Goal: Navigation & Orientation: Find specific page/section

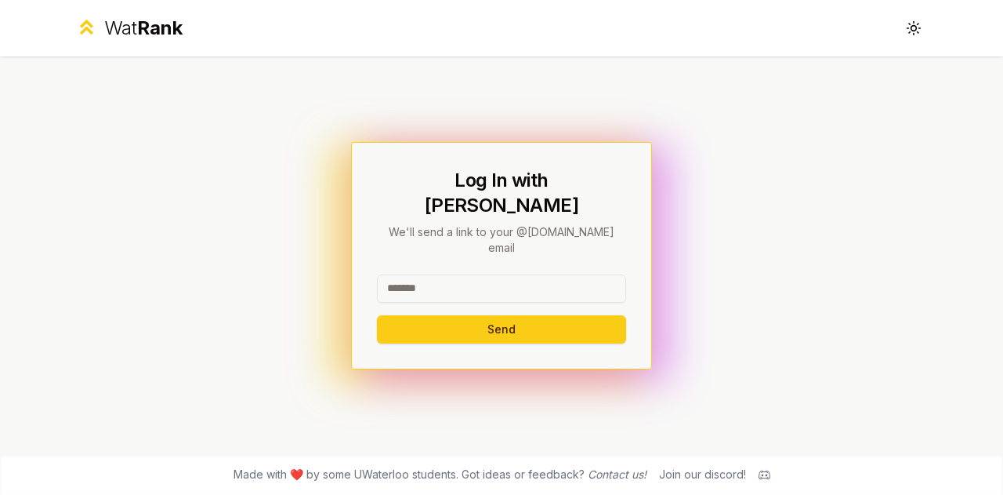
click at [428, 274] on input at bounding box center [501, 288] width 249 height 28
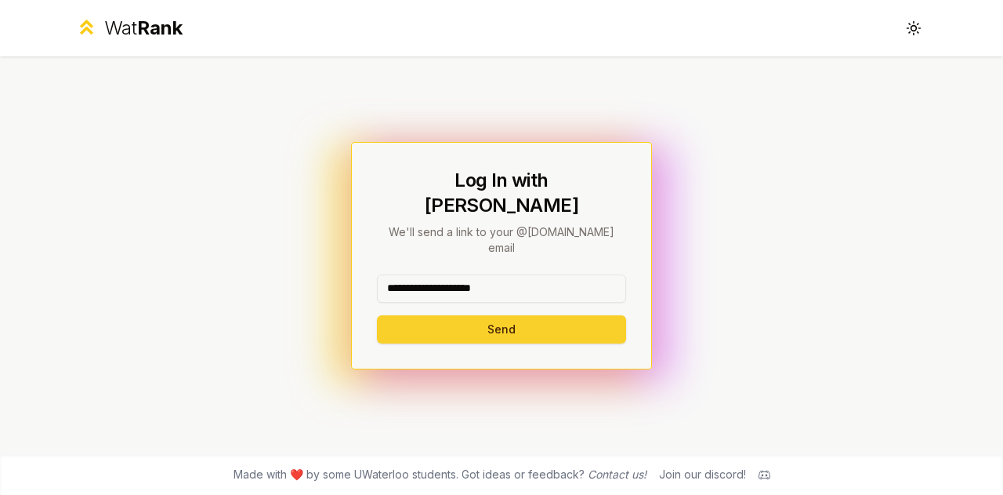
click at [503, 315] on button "Send" at bounding box center [501, 329] width 249 height 28
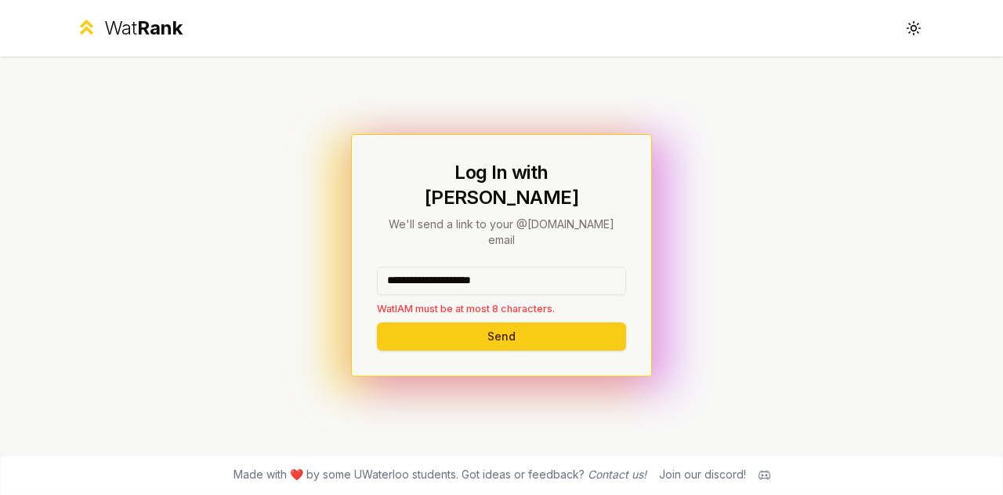
drag, startPoint x: 534, startPoint y: 255, endPoint x: 428, endPoint y: 252, distance: 105.8
click at [428, 266] on input "**********" at bounding box center [501, 280] width 249 height 28
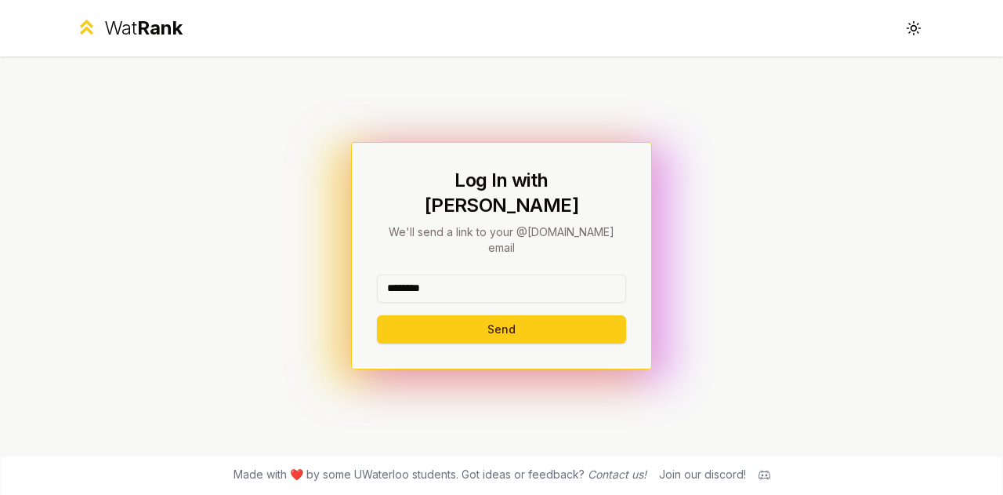
type input "********"
click at [377, 315] on button "Send" at bounding box center [501, 329] width 249 height 28
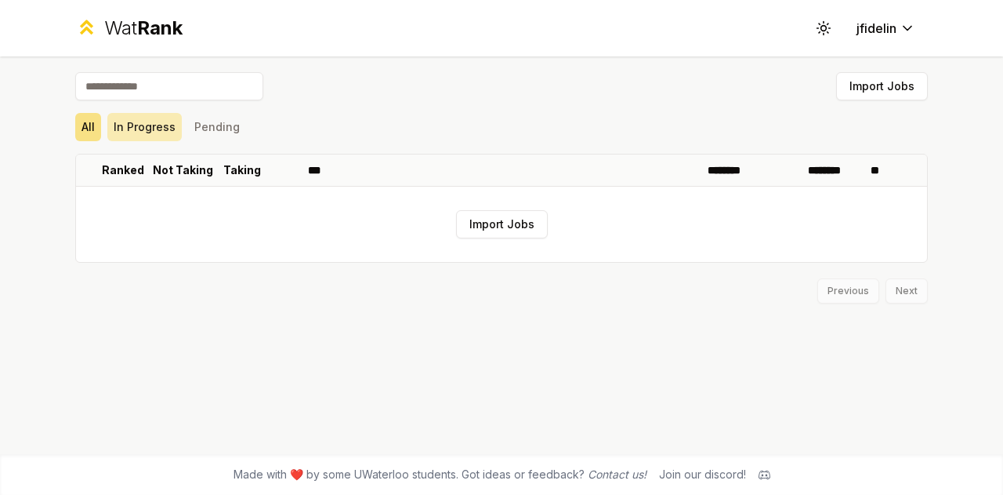
click at [168, 132] on button "In Progress" at bounding box center [144, 127] width 74 height 28
click at [196, 132] on button "Pending" at bounding box center [217, 127] width 58 height 28
click at [82, 121] on button "All" at bounding box center [88, 127] width 26 height 28
click at [91, 26] on icon at bounding box center [86, 23] width 9 height 5
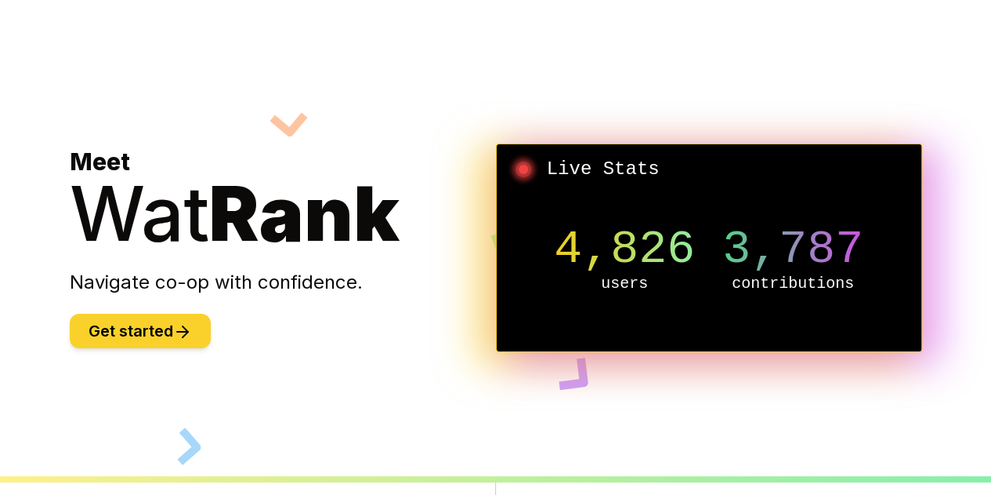
click at [151, 341] on button "Get started" at bounding box center [140, 330] width 141 height 34
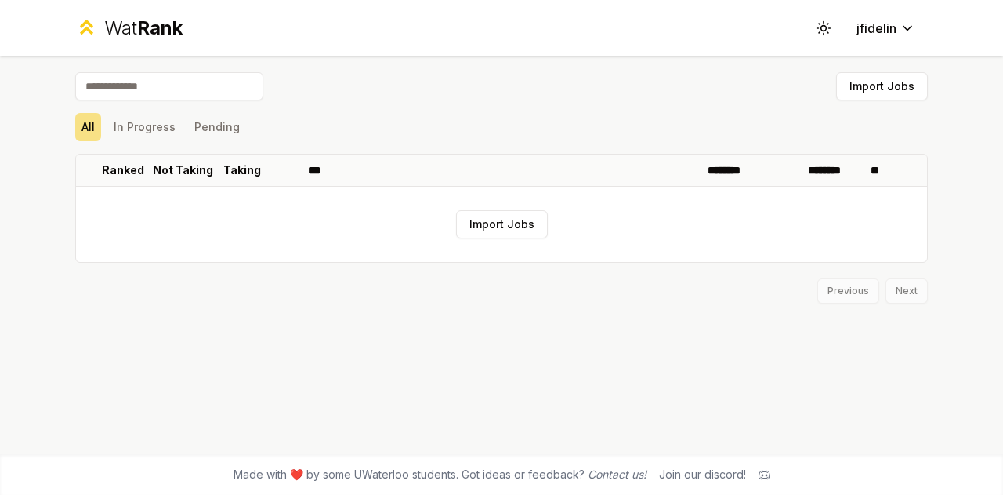
click at [903, 296] on div "Previous Next" at bounding box center [501, 283] width 853 height 41
click at [898, 29] on html "Wat Rank Toggle theme jfidelin Import Jobs All In Progress Pending Ranked Not T…" at bounding box center [501, 247] width 1003 height 495
